Goal: Register for event/course

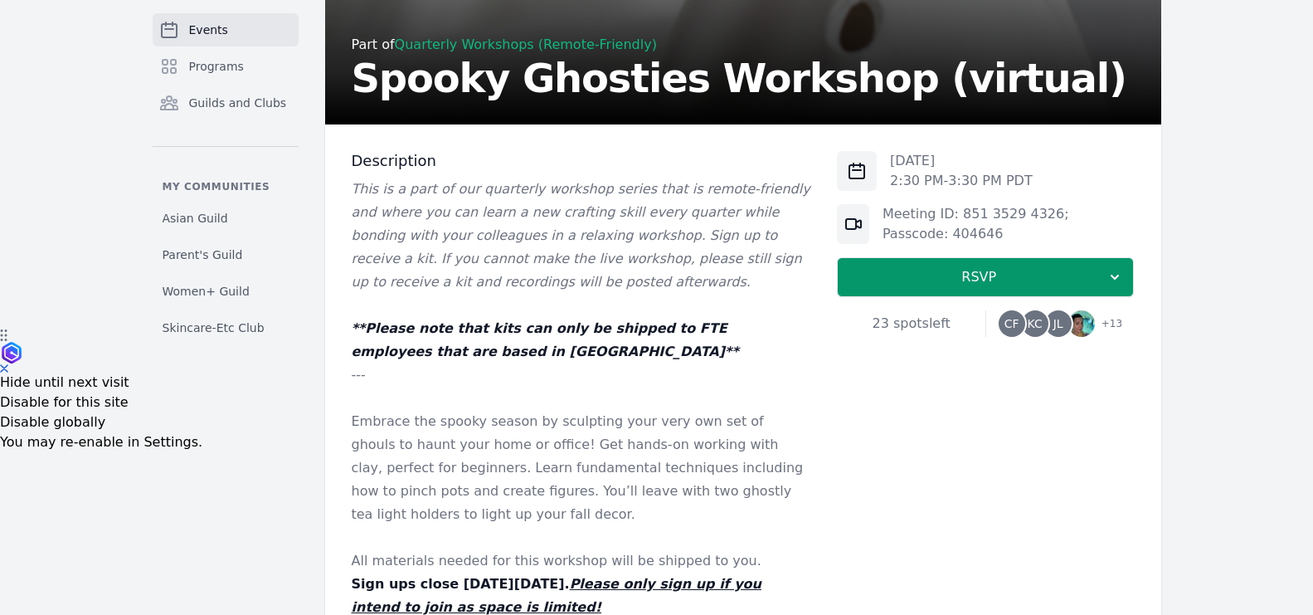
scroll to position [283, 0]
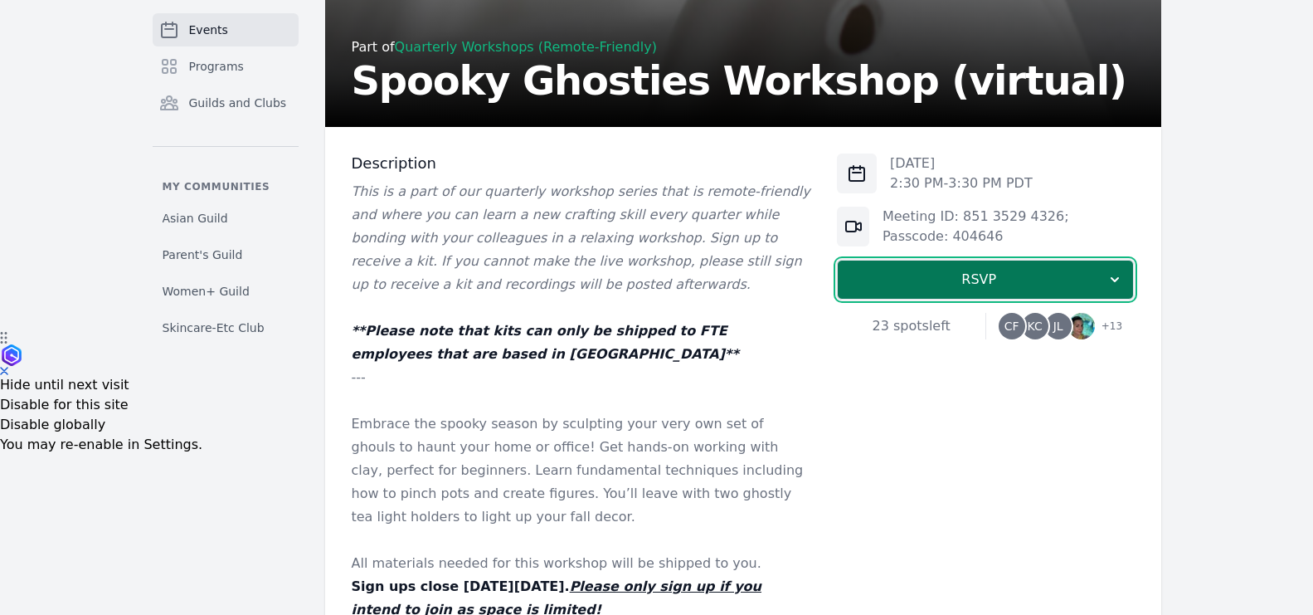
click at [928, 276] on span "RSVP" at bounding box center [978, 280] width 255 height 20
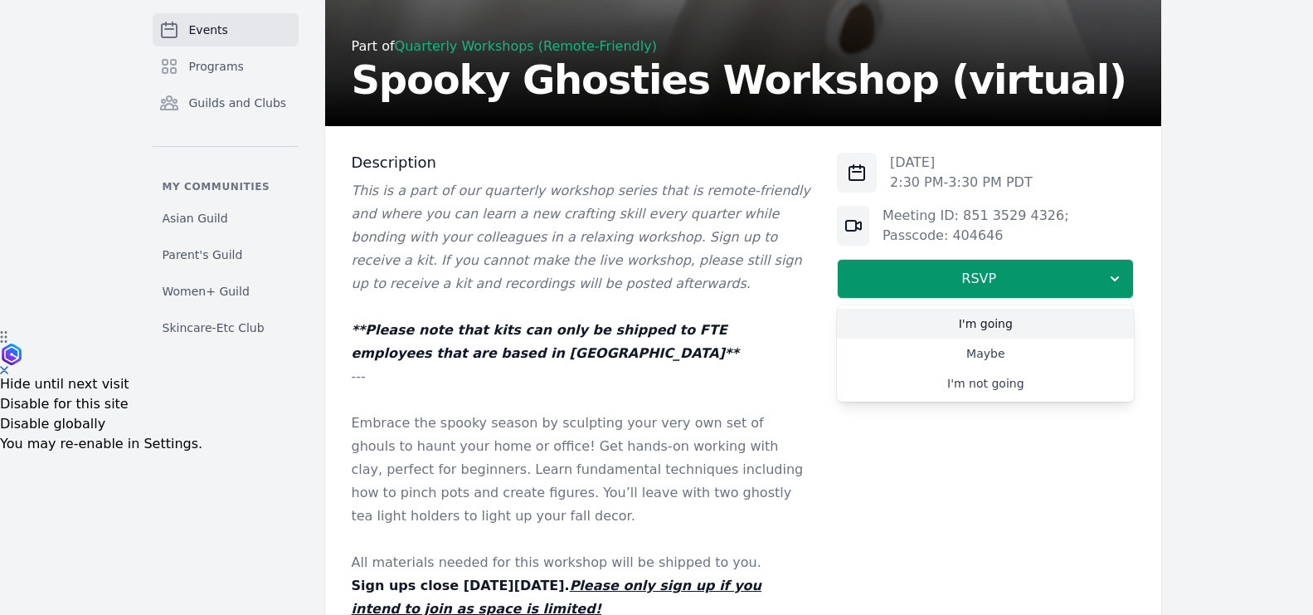
click at [968, 328] on link "I'm going" at bounding box center [985, 324] width 297 height 30
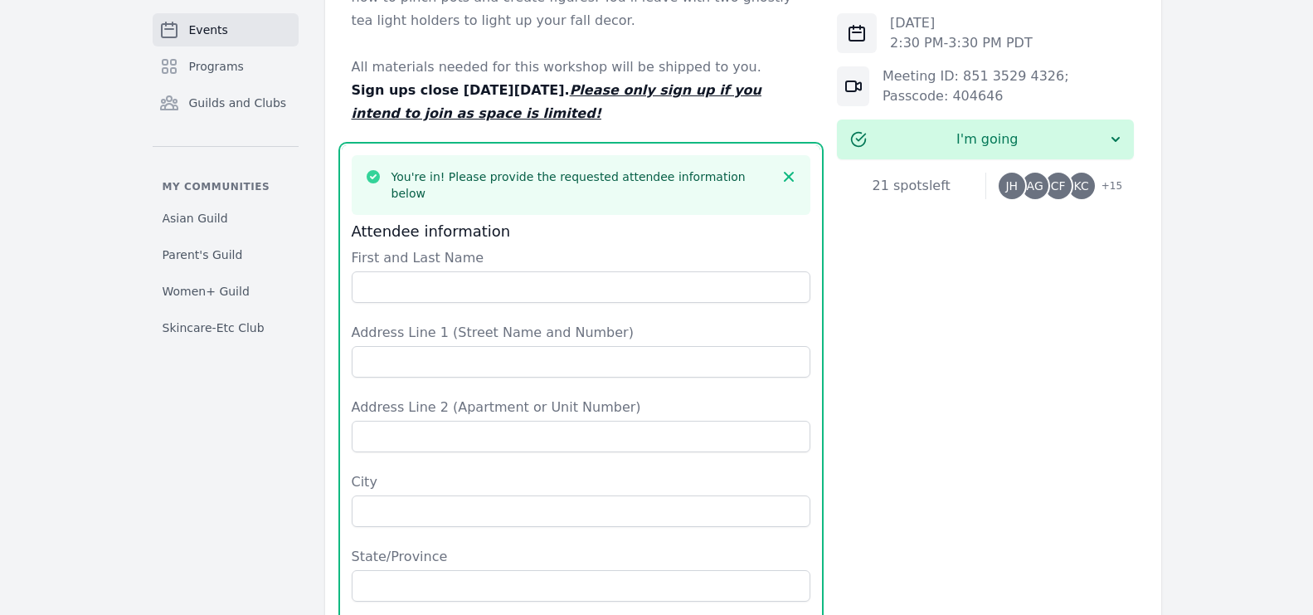
scroll to position [766, 0]
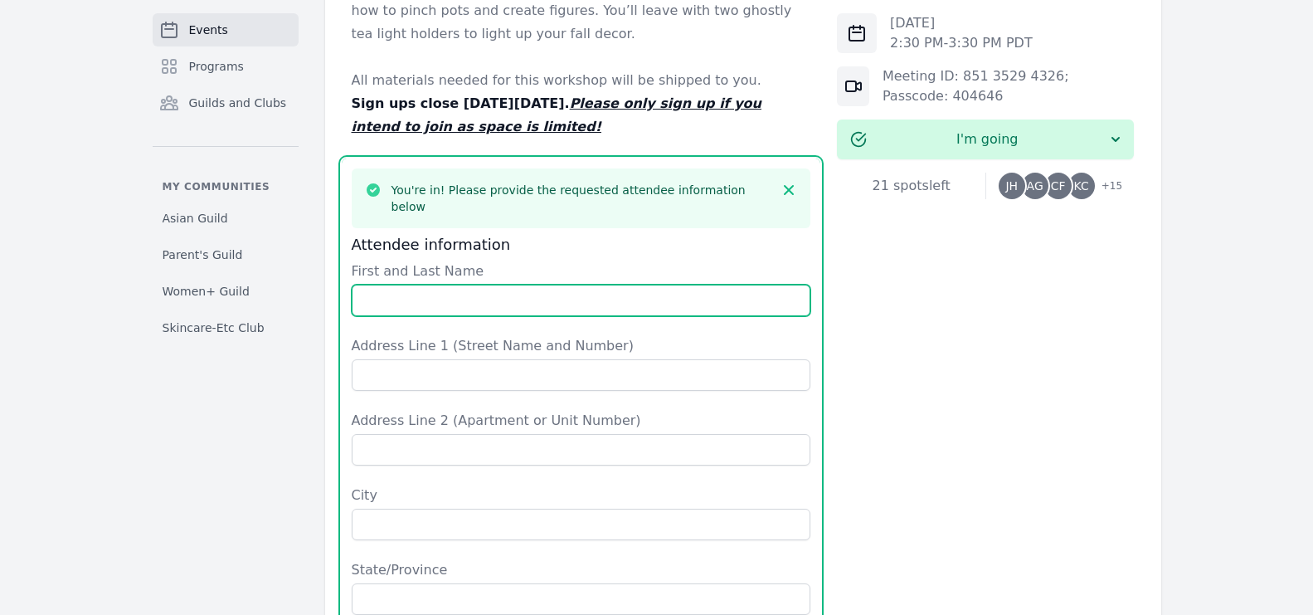
click at [589, 294] on input "First and Last Name" at bounding box center [582, 301] width 460 height 32
type input "Jenn Ha"
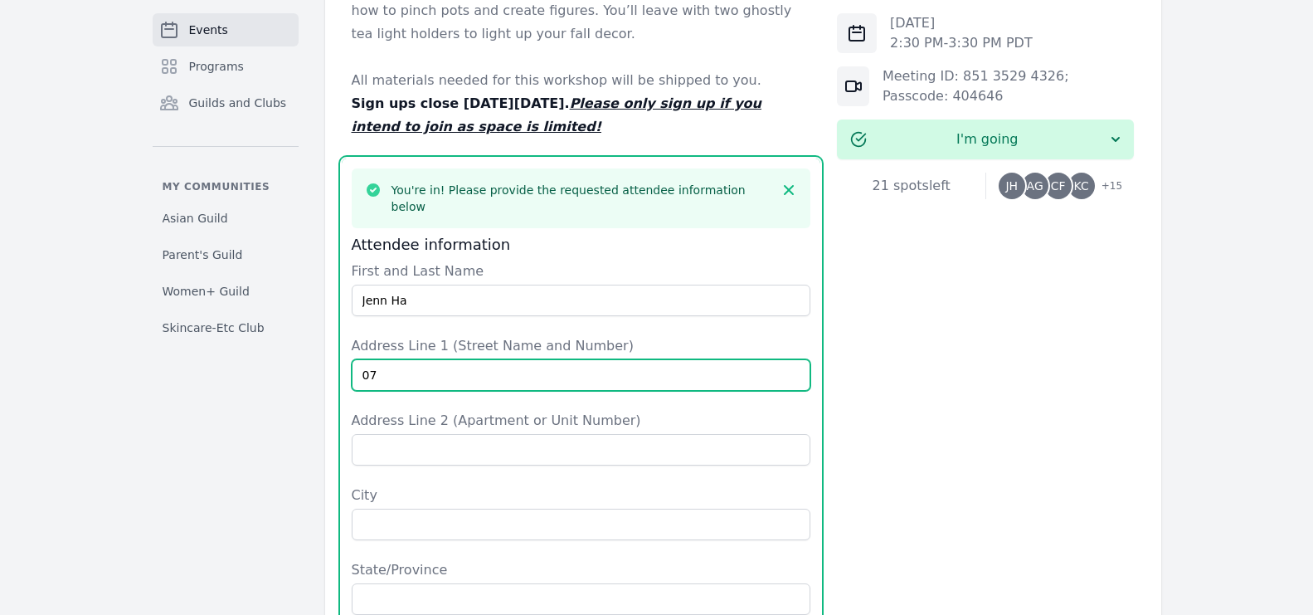
type input "0"
type input "[STREET_ADDRESS]"
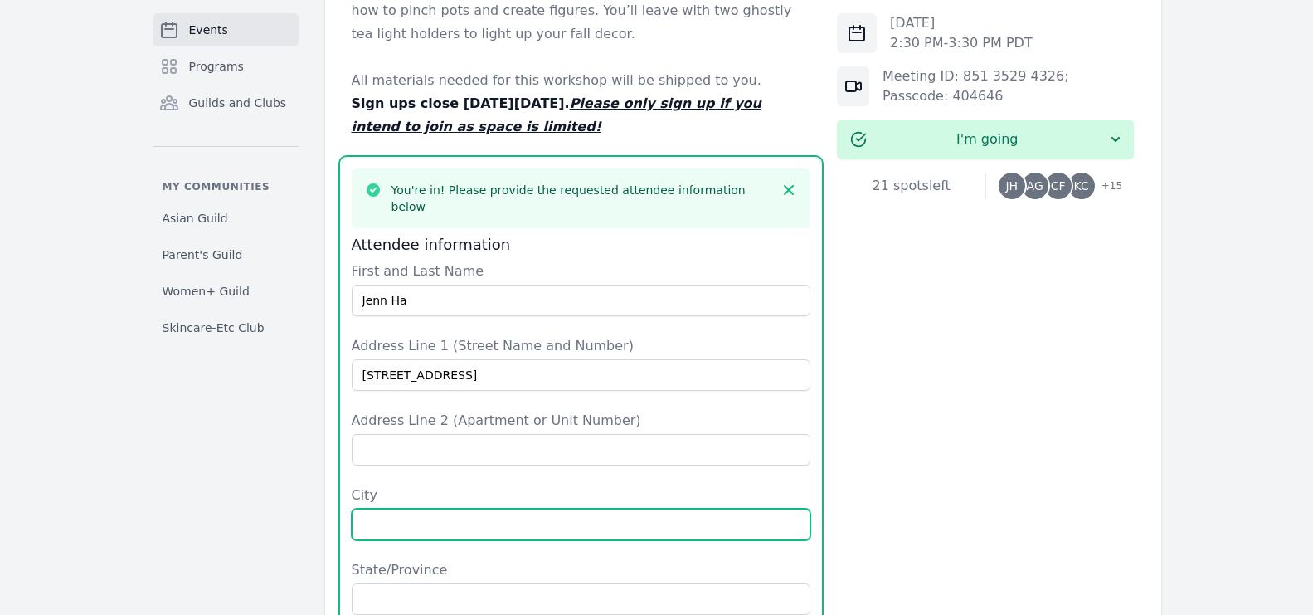
type input "[GEOGRAPHIC_DATA]"
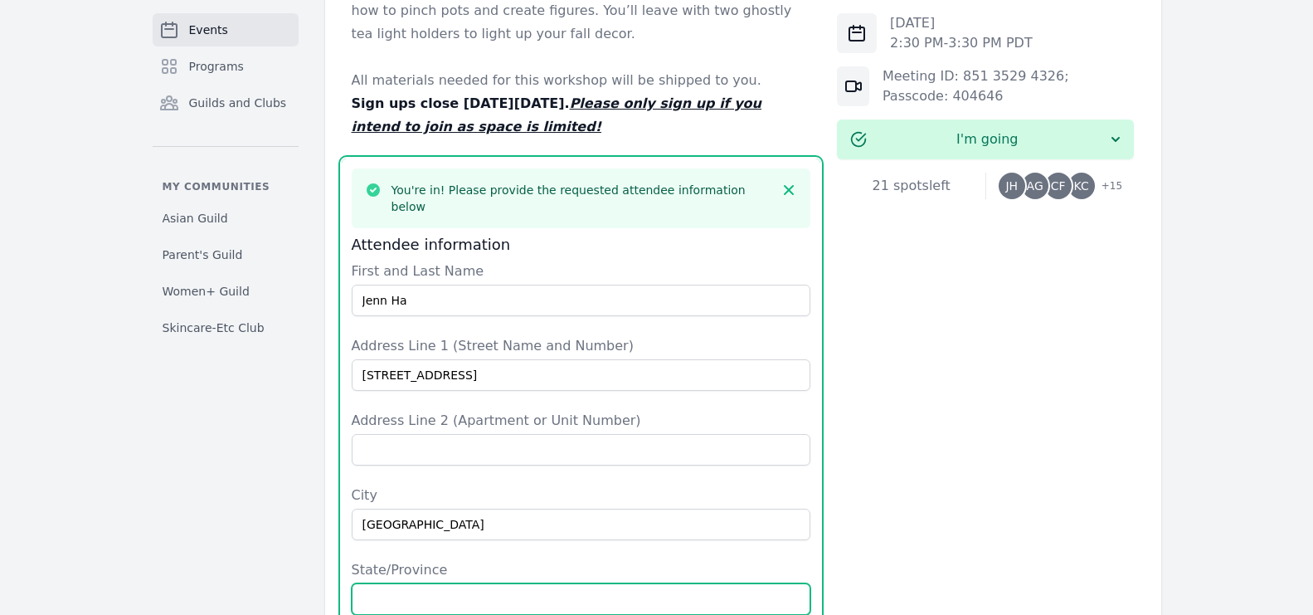
type input "WA"
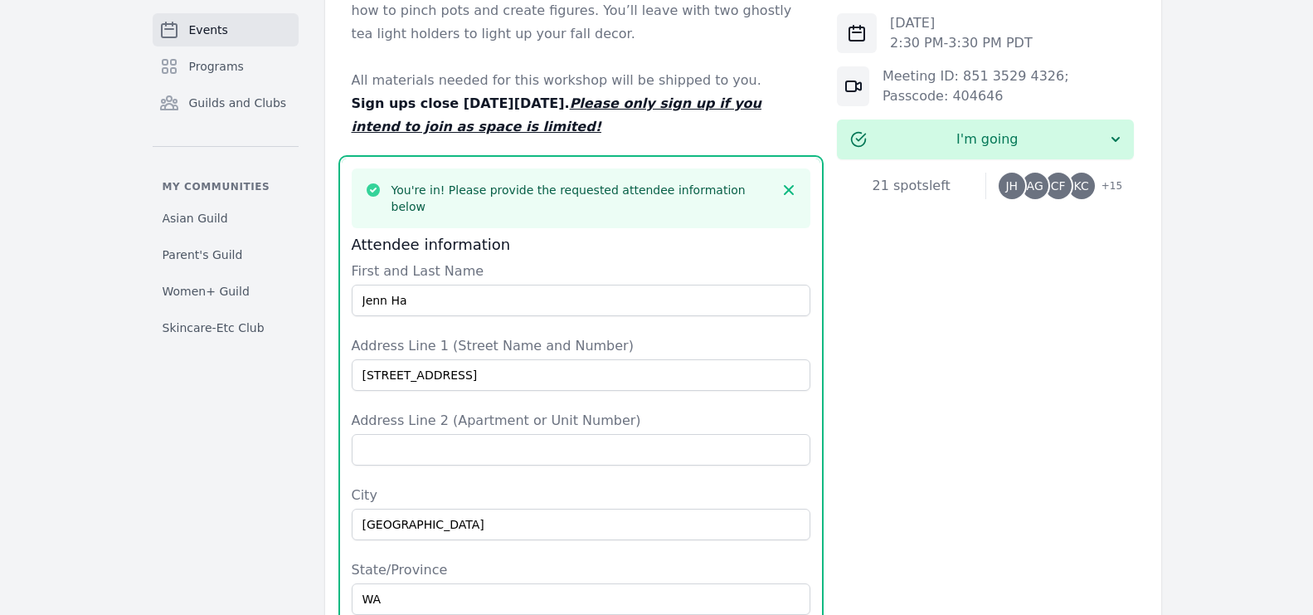
type input "[GEOGRAPHIC_DATA]"
type input "98056"
type input "2173775246"
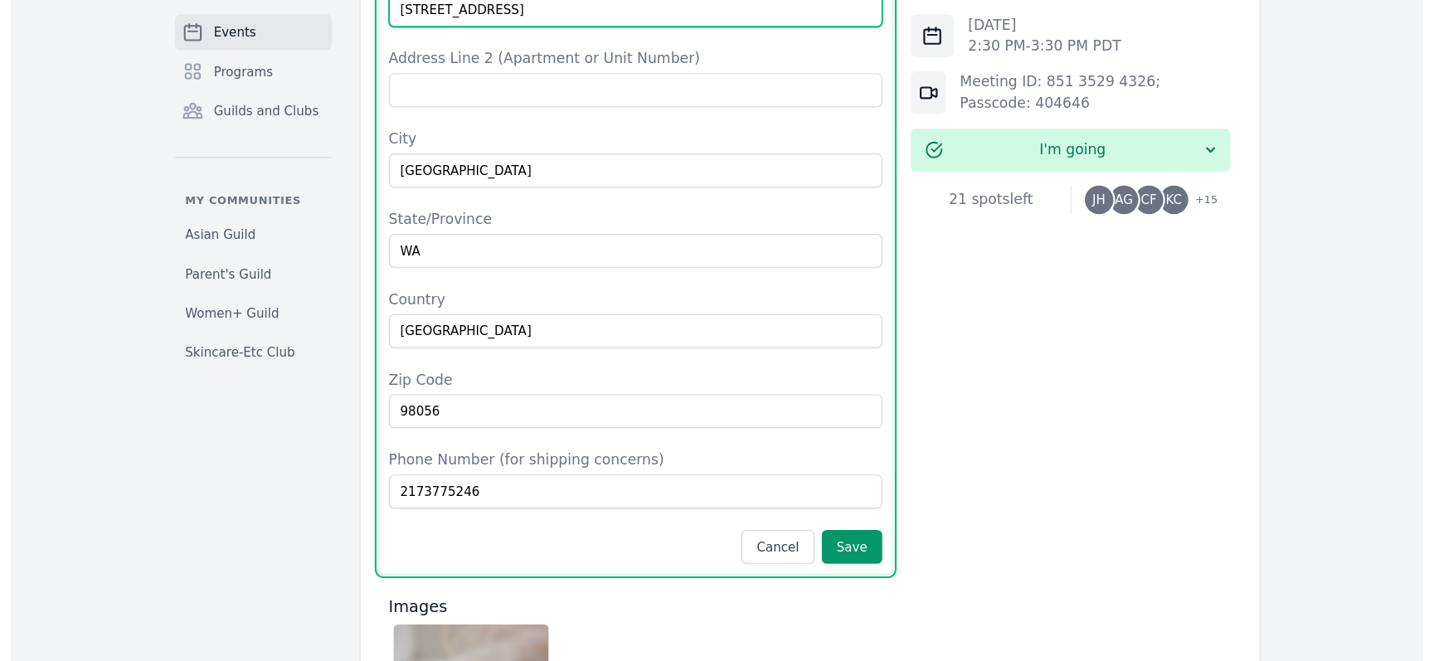
scroll to position [1145, 0]
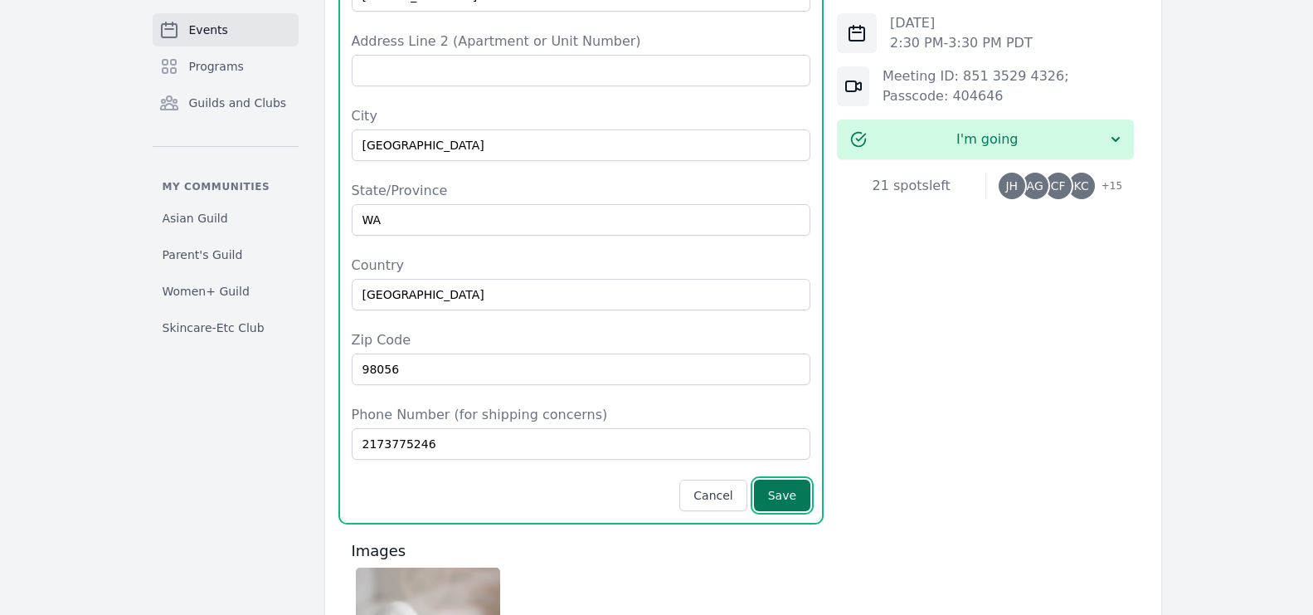
click at [801, 482] on button "Save" at bounding box center [782, 495] width 56 height 32
